Goal: Find specific page/section

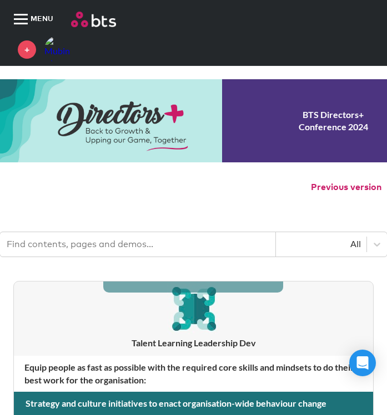
click at [112, 237] on input "text" at bounding box center [138, 244] width 276 height 24
click at [83, 18] on img at bounding box center [93, 20] width 45 height 16
click at [72, 240] on input "text" at bounding box center [138, 244] width 276 height 24
type input "salesforce"
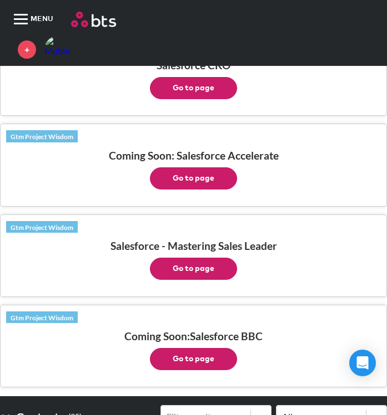
scroll to position [283, 0]
